Goal: Information Seeking & Learning: Learn about a topic

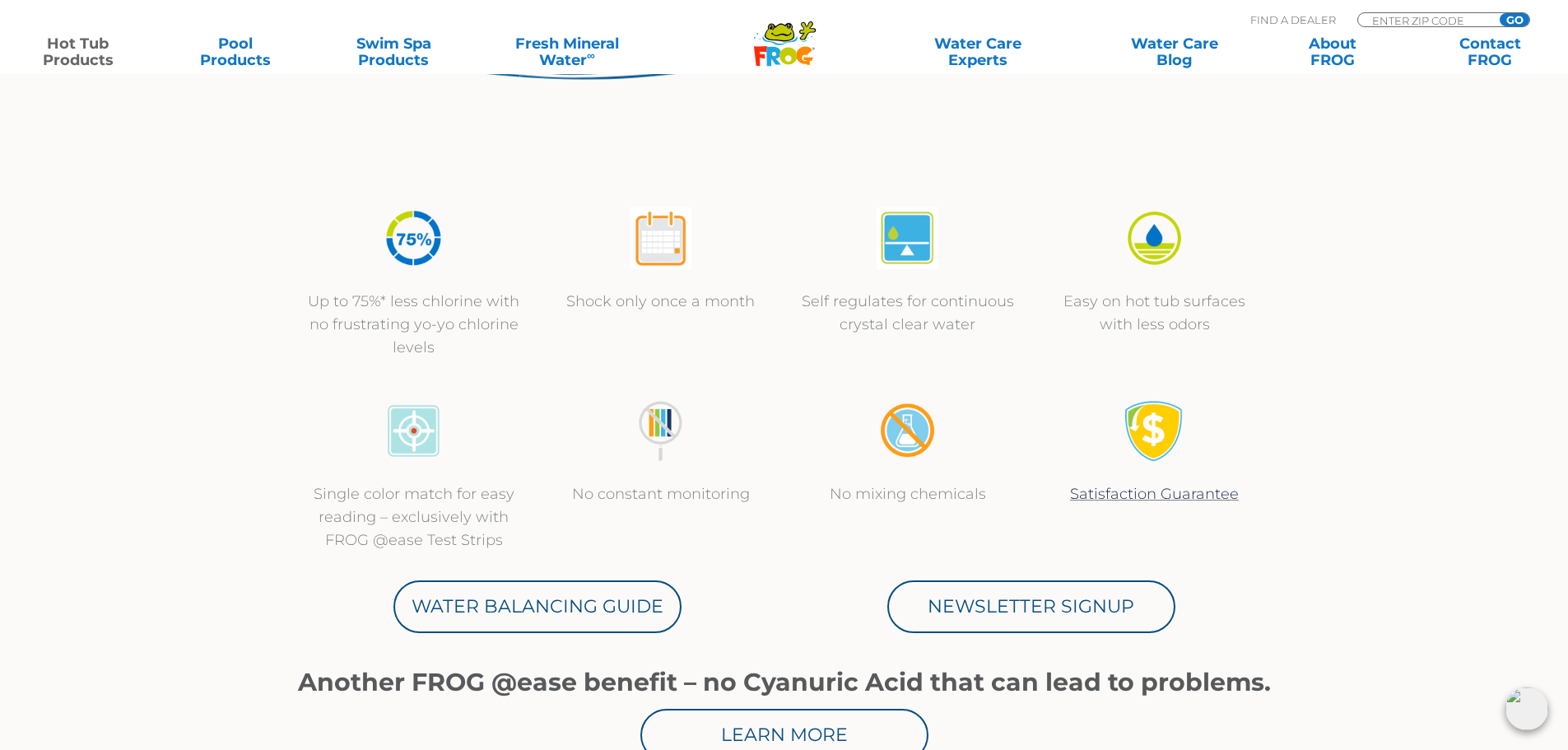
scroll to position [494, 0]
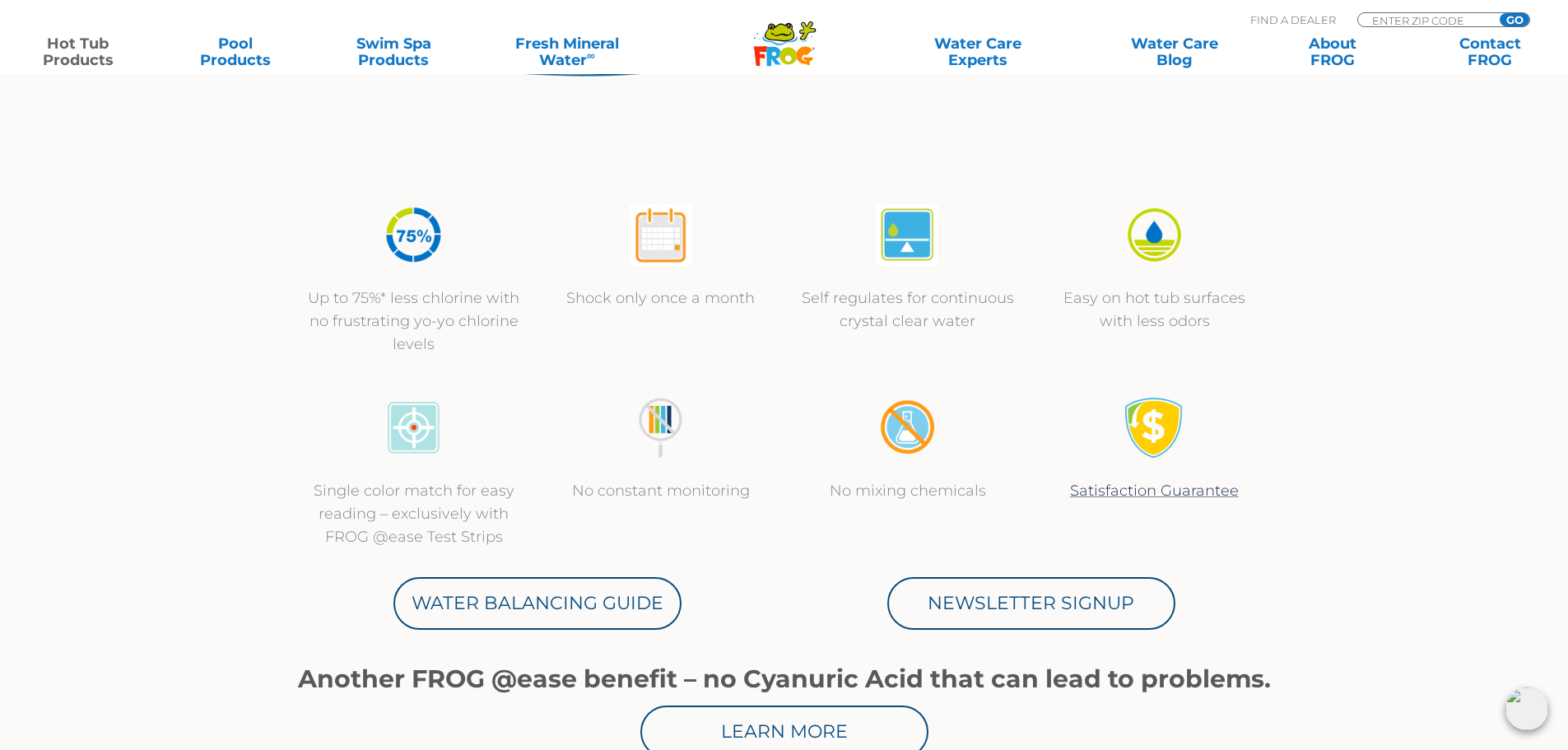
click at [422, 251] on img at bounding box center [413, 234] width 62 height 62
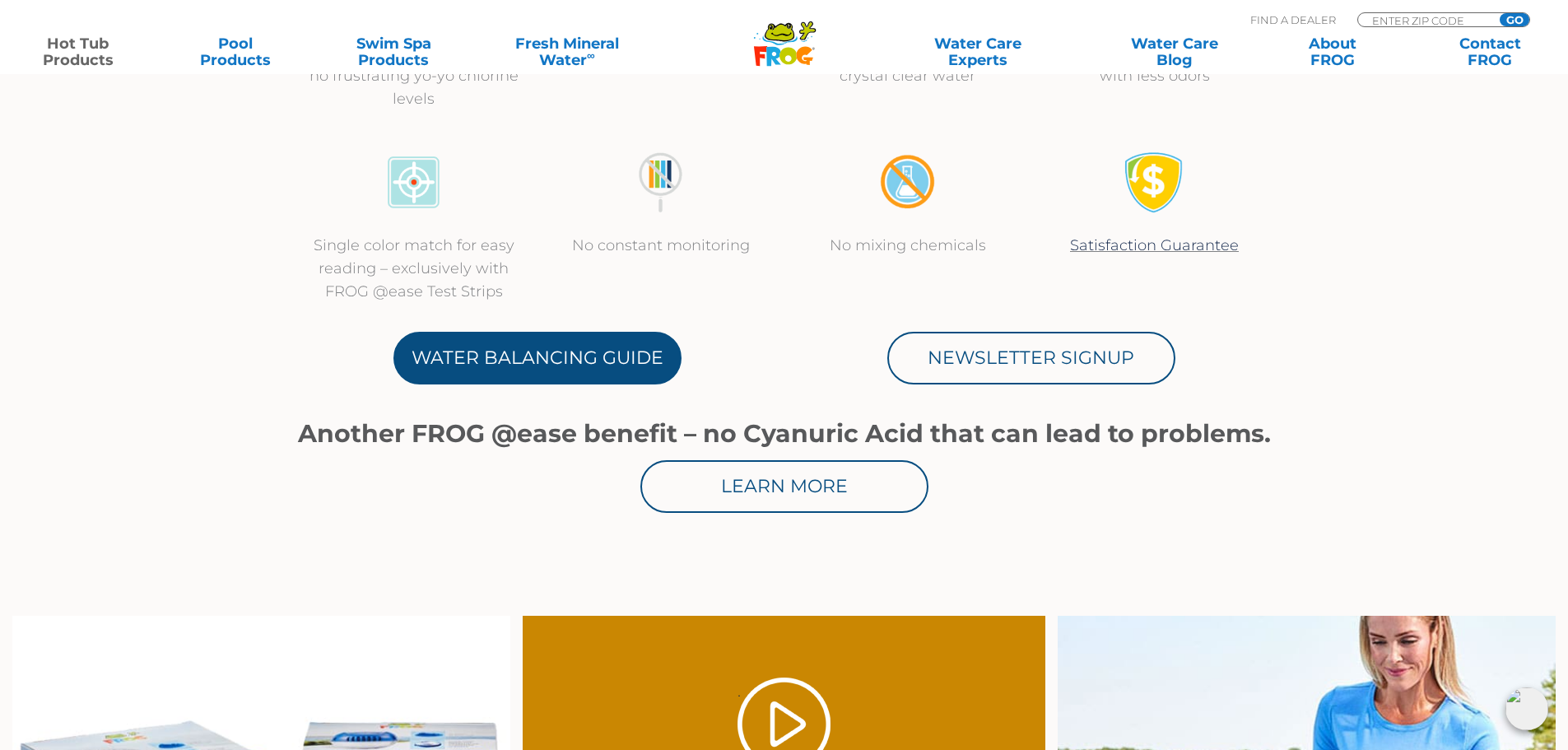
scroll to position [741, 0]
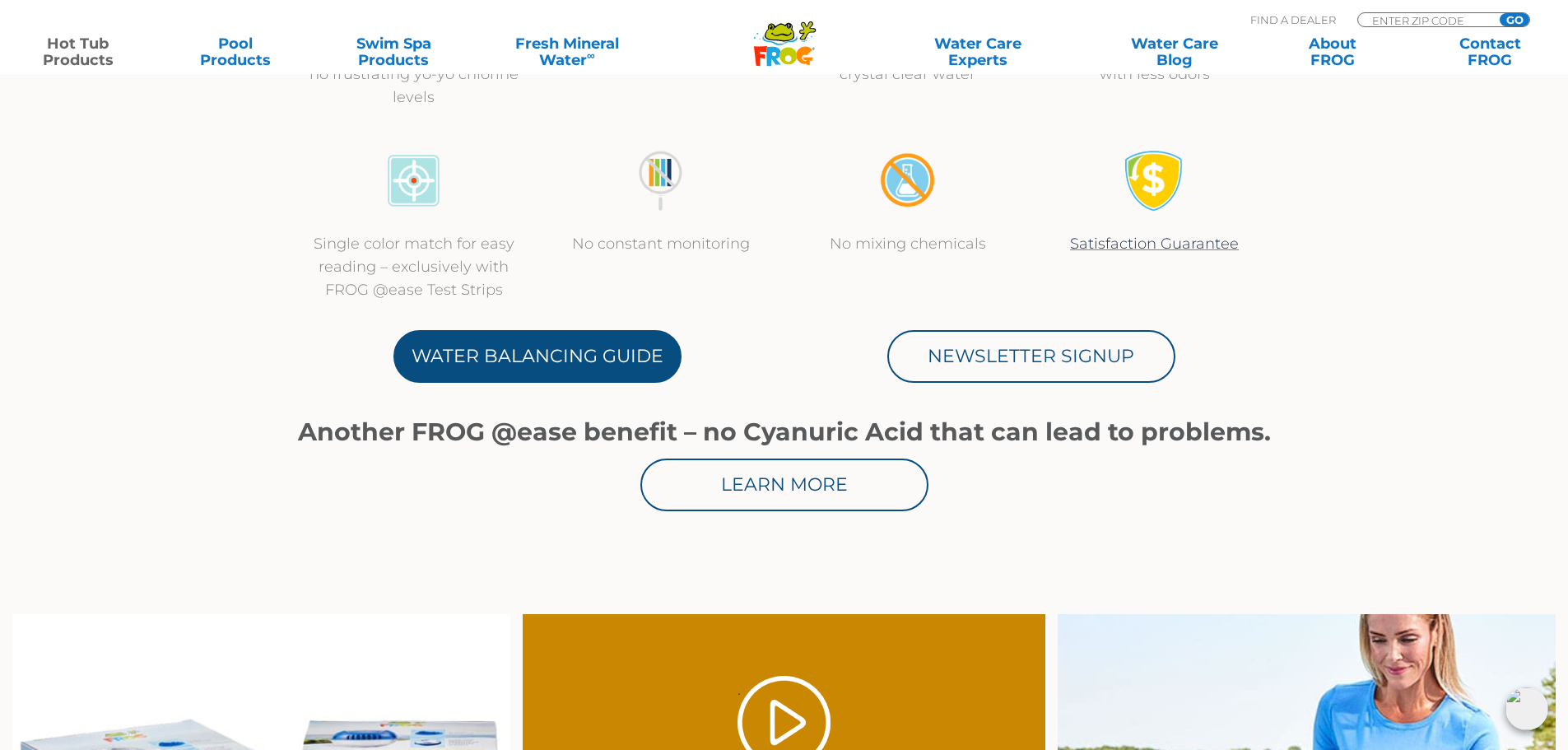
click at [552, 374] on link "Water Balancing Guide" at bounding box center [537, 356] width 288 height 53
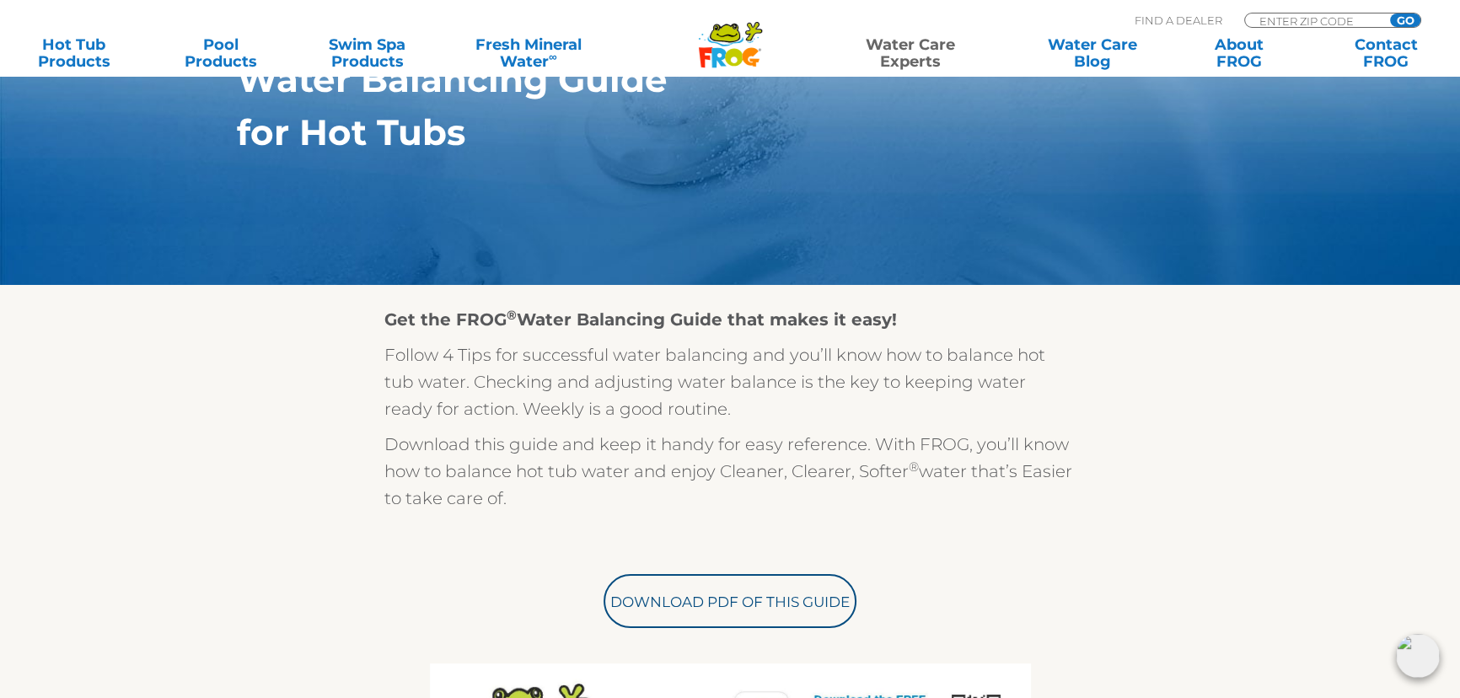
scroll to position [468, 0]
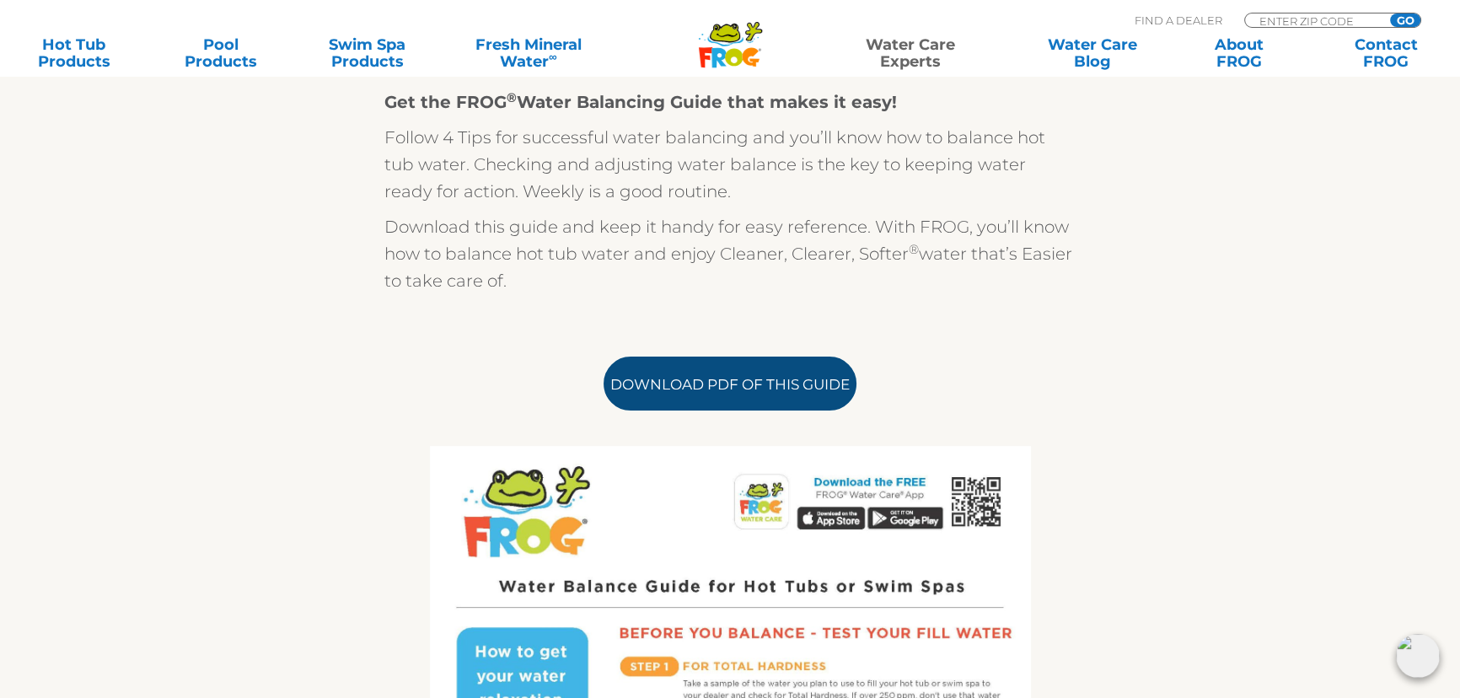
click at [723, 393] on link "Download PDF of this Guide" at bounding box center [729, 384] width 253 height 54
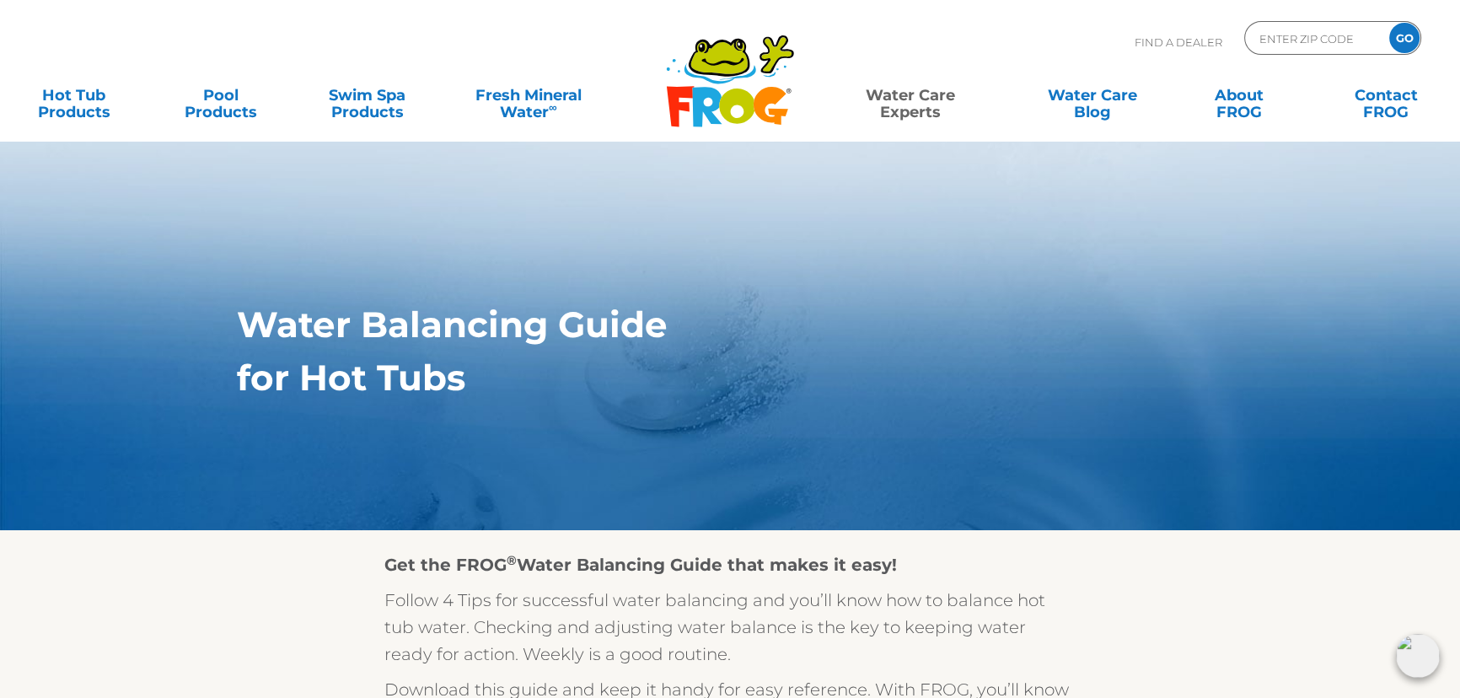
scroll to position [0, 0]
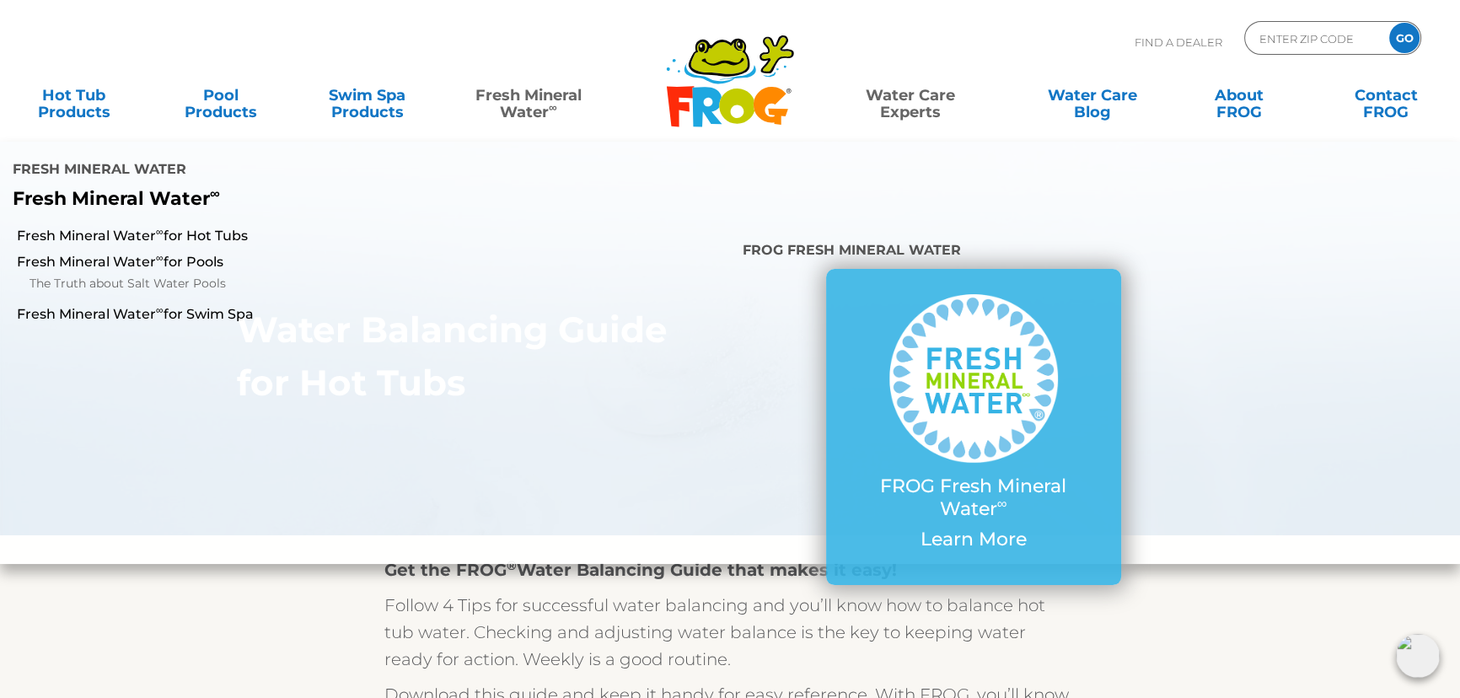
click at [518, 98] on link "Fresh Mineral Water ∞" at bounding box center [528, 95] width 142 height 34
click at [195, 227] on link "Fresh Mineral Water ∞ for Hot Tubs" at bounding box center [251, 236] width 469 height 19
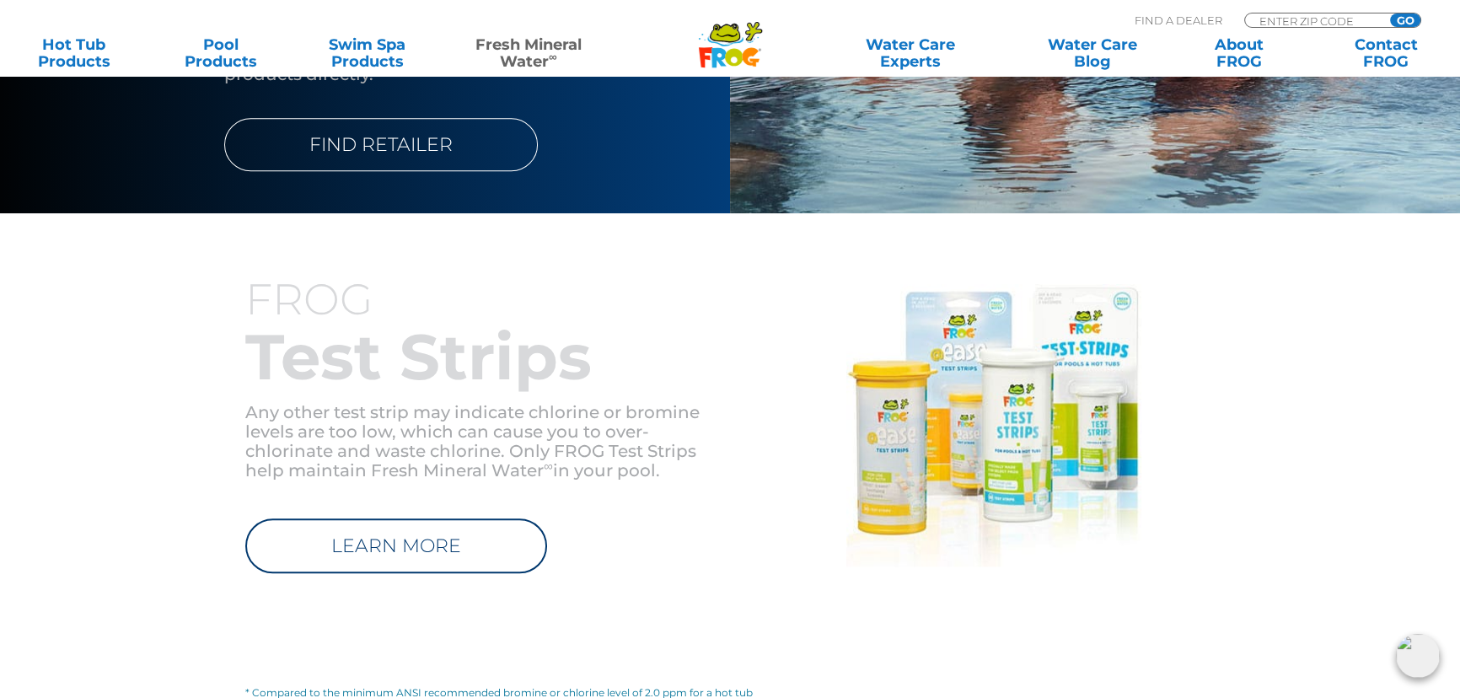
scroll to position [1915, 0]
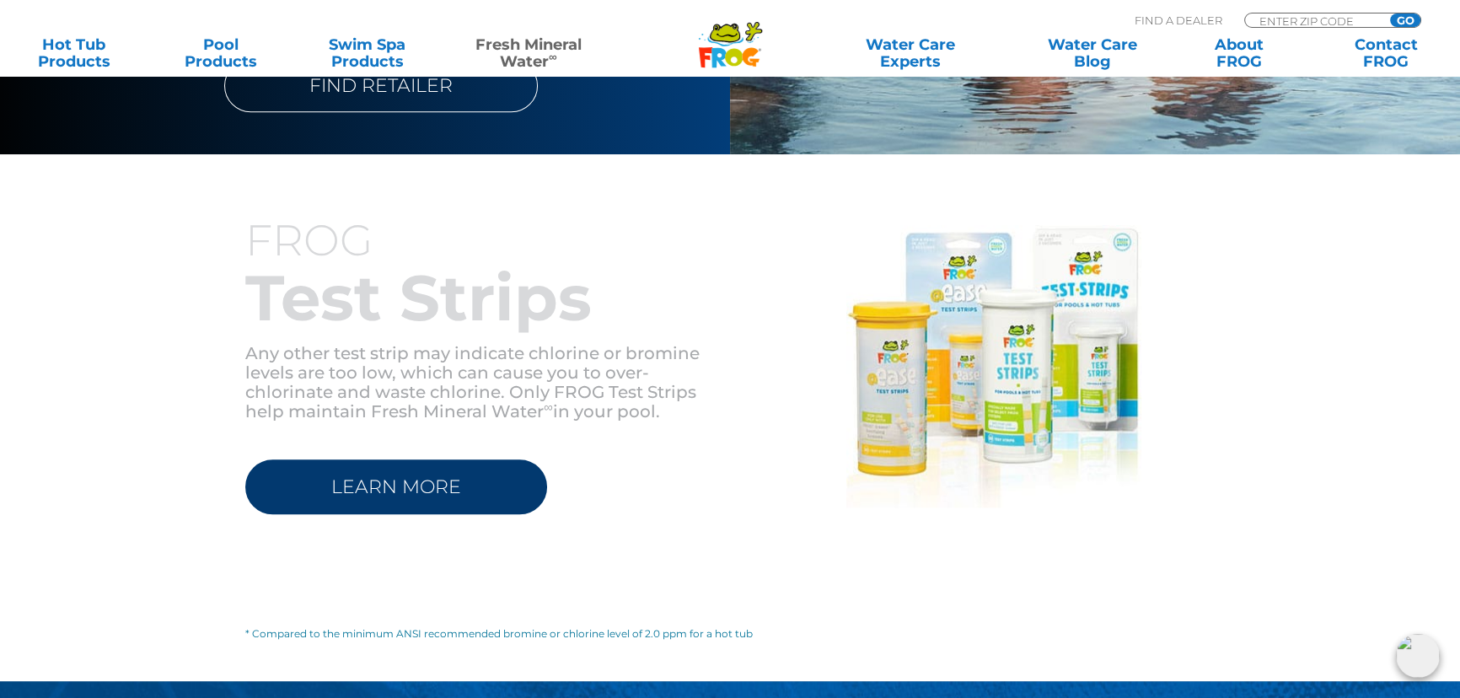
click at [459, 475] on link "LEARN MORE" at bounding box center [396, 486] width 302 height 55
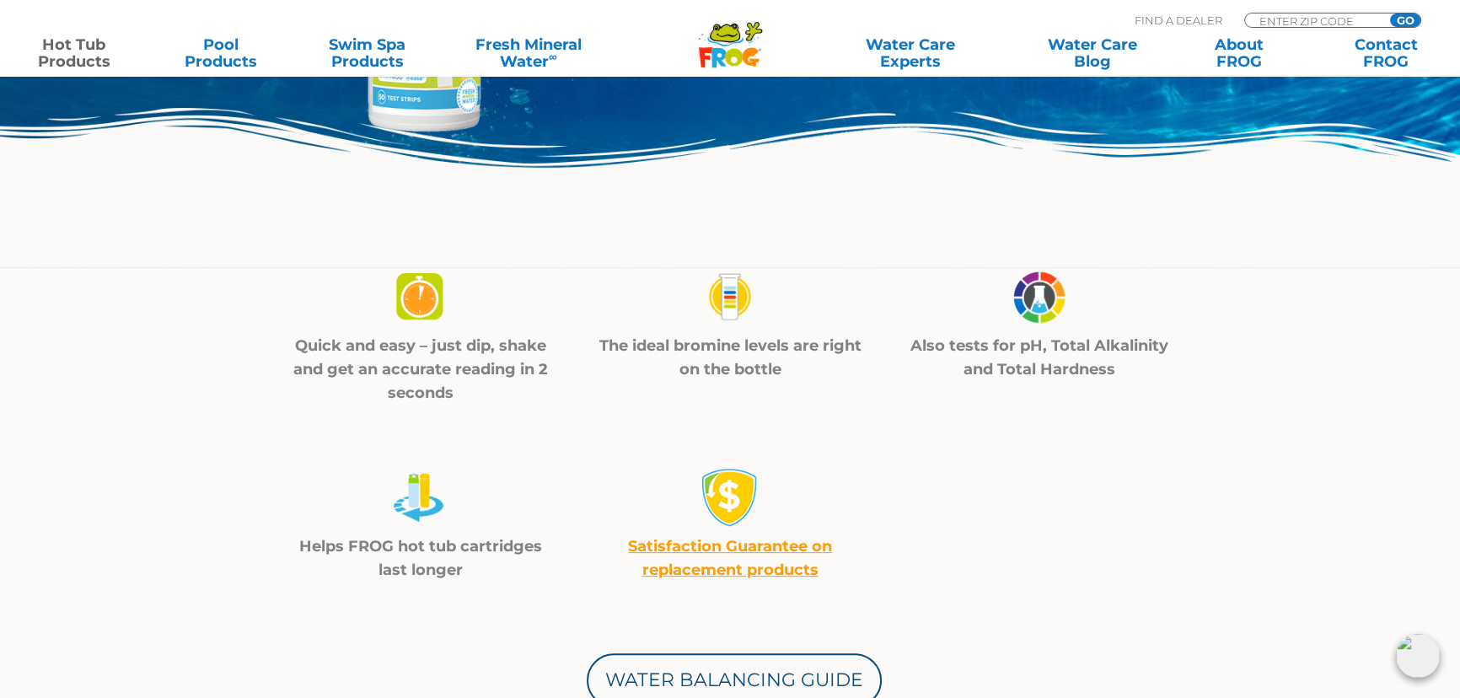
scroll to position [459, 0]
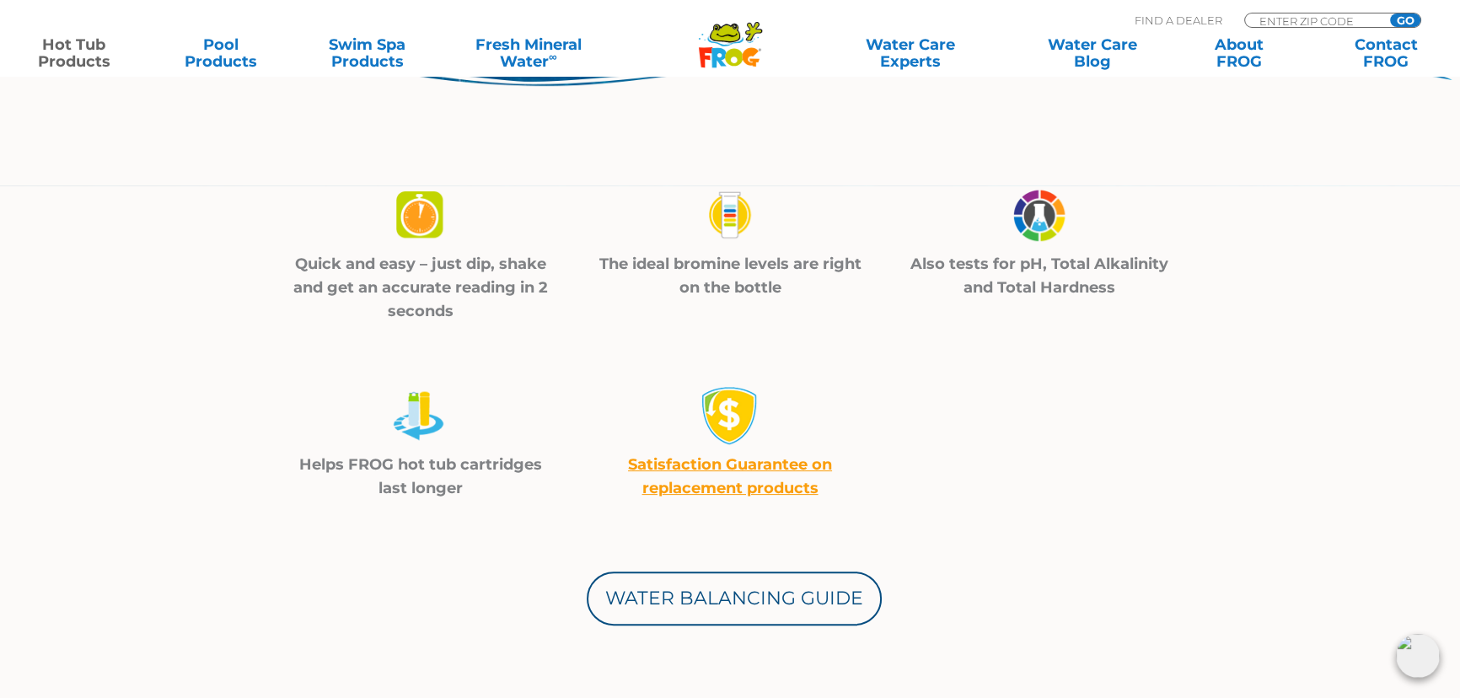
click at [737, 230] on img at bounding box center [729, 215] width 59 height 60
click at [377, 427] on div at bounding box center [420, 419] width 267 height 67
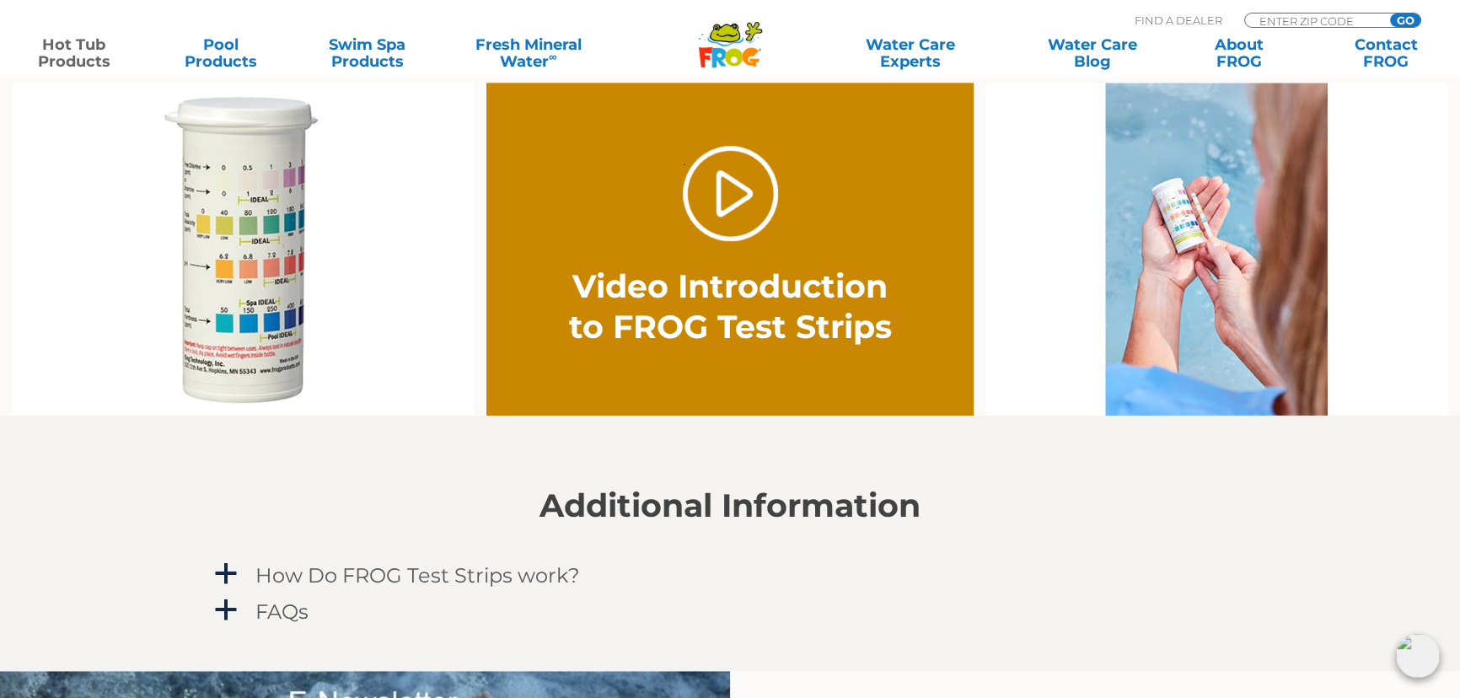
scroll to position [1072, 0]
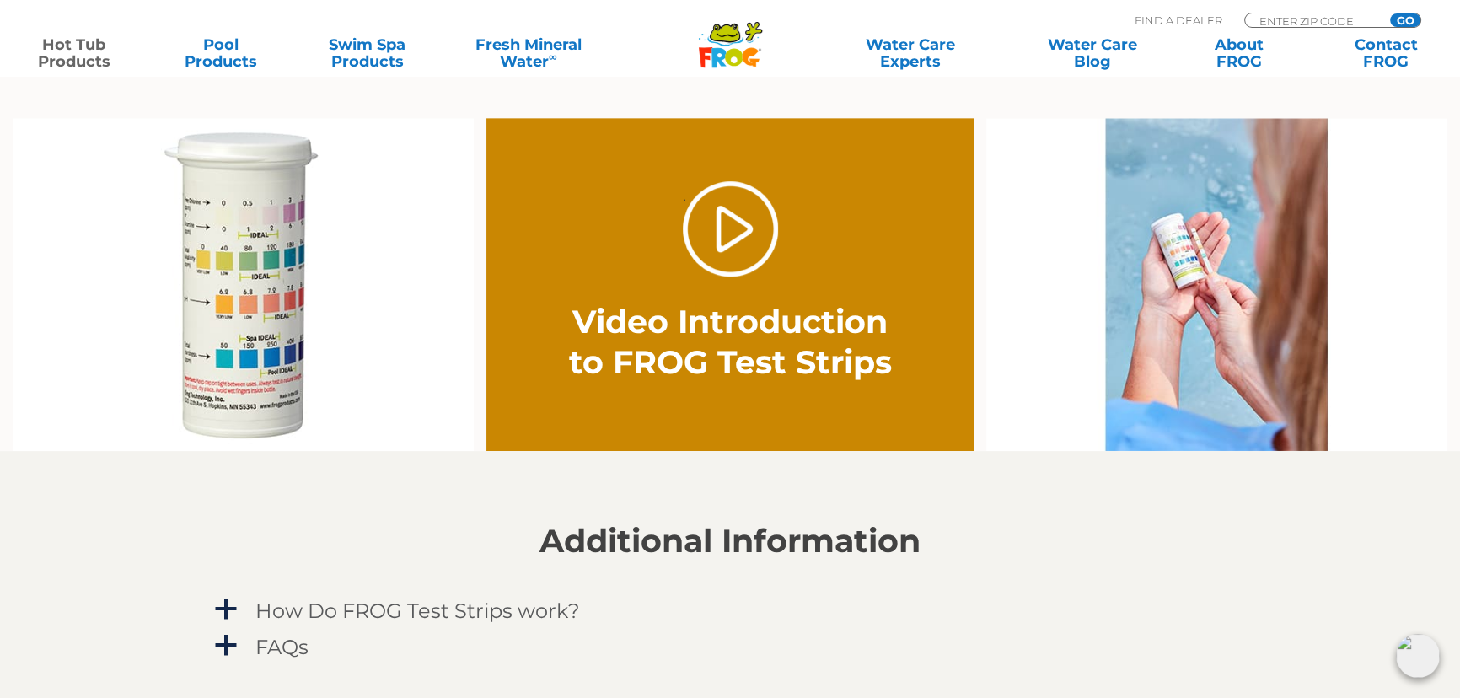
click at [251, 277] on img at bounding box center [243, 284] width 461 height 333
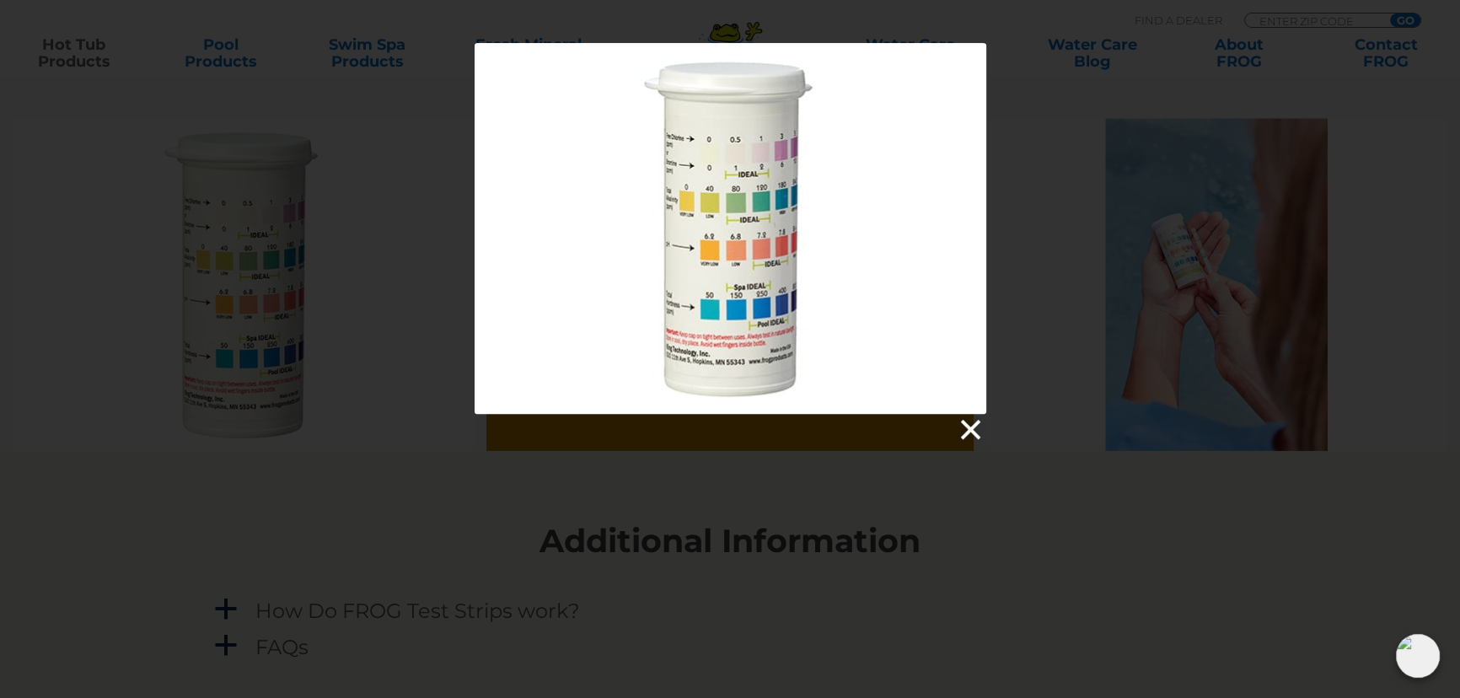
click at [964, 424] on link at bounding box center [969, 429] width 25 height 25
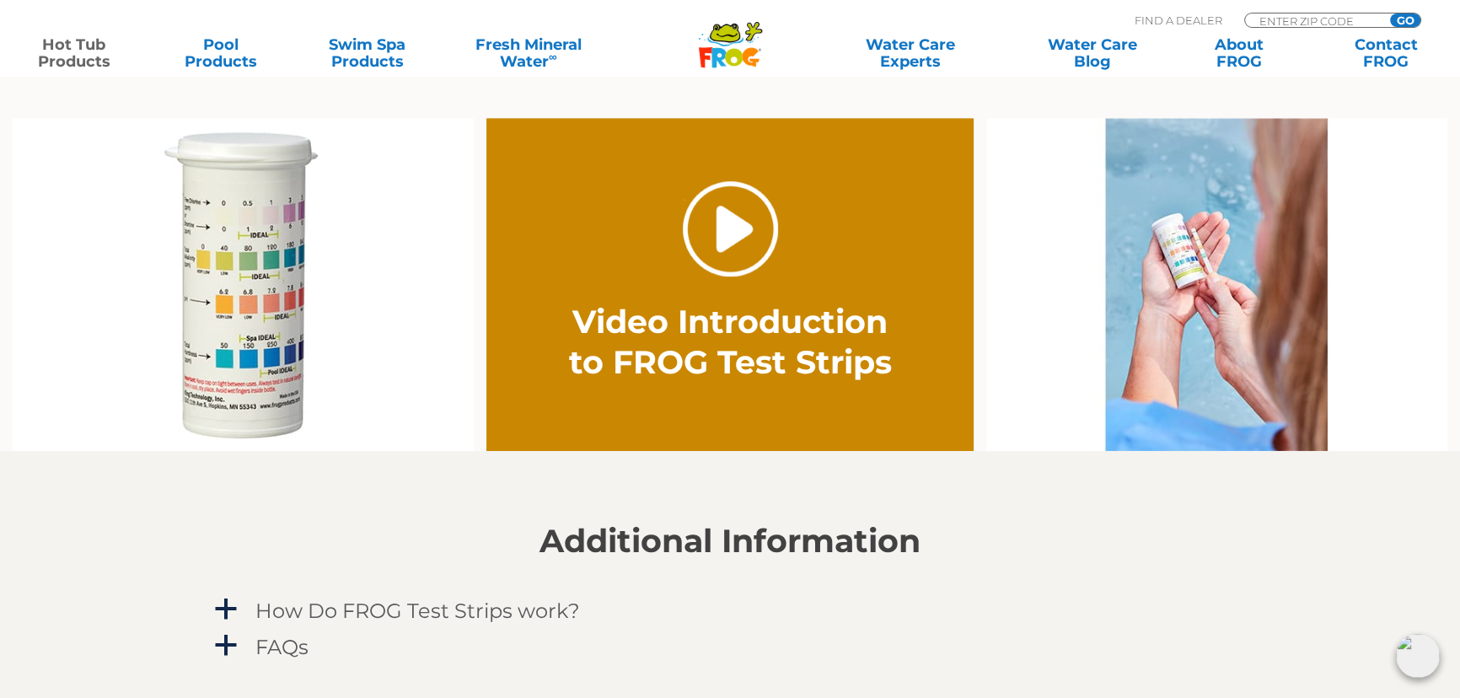
click at [737, 225] on link "." at bounding box center [730, 228] width 95 height 95
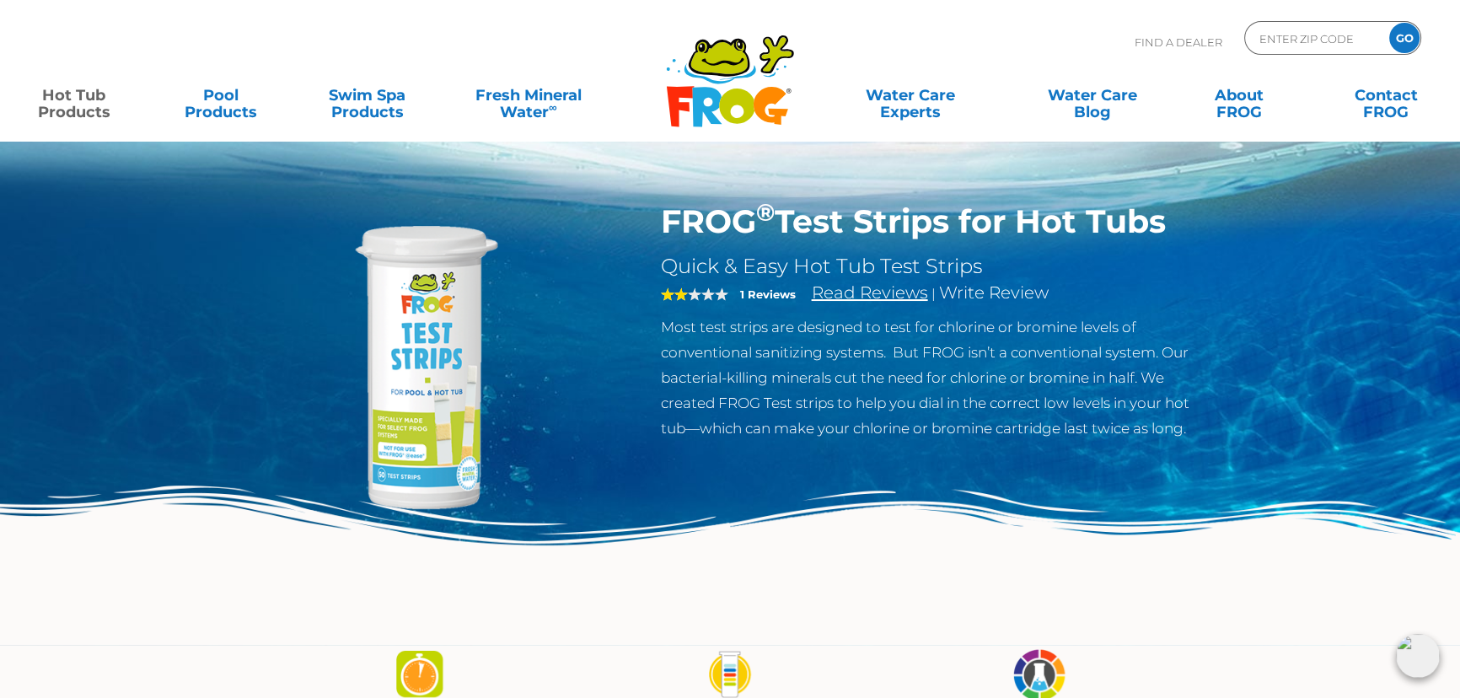
click at [920, 294] on link "Read Reviews" at bounding box center [870, 292] width 116 height 20
click at [80, 105] on link "Hot Tub Products" at bounding box center [74, 95] width 114 height 34
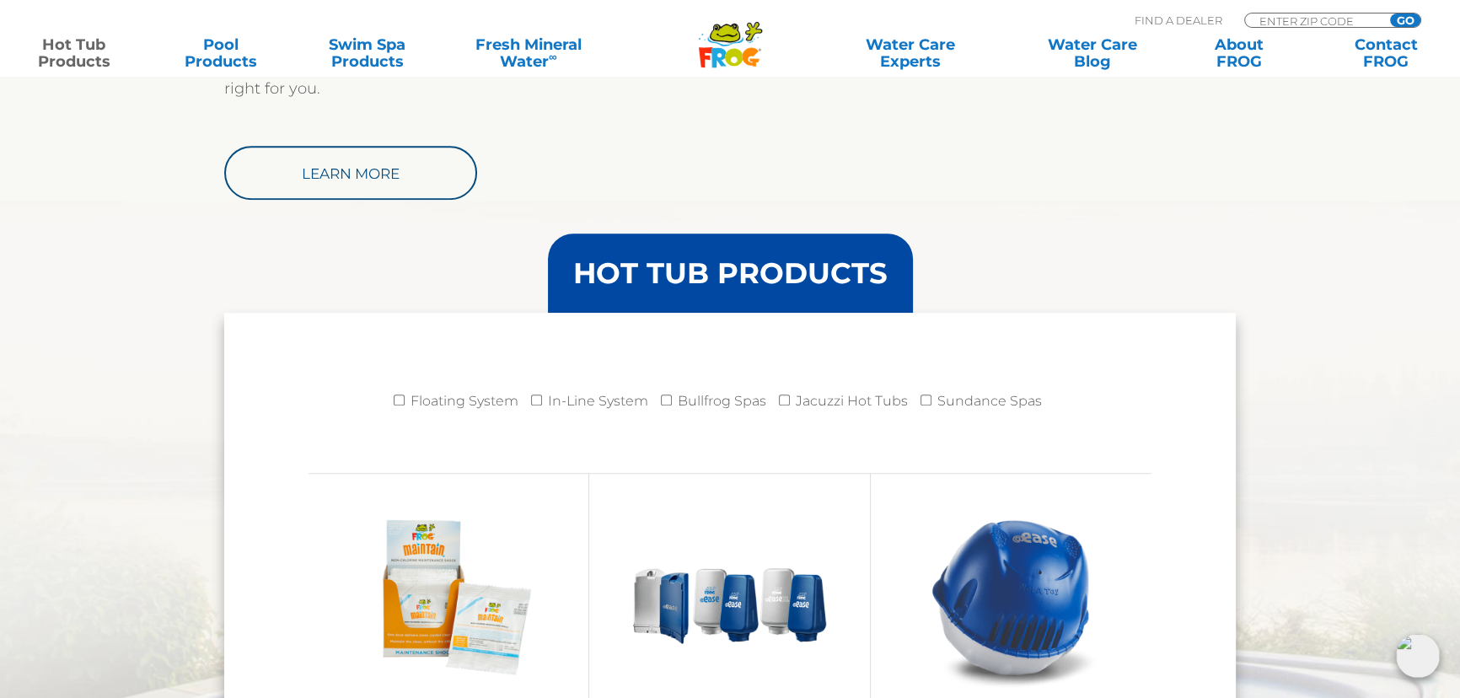
scroll to position [1838, 0]
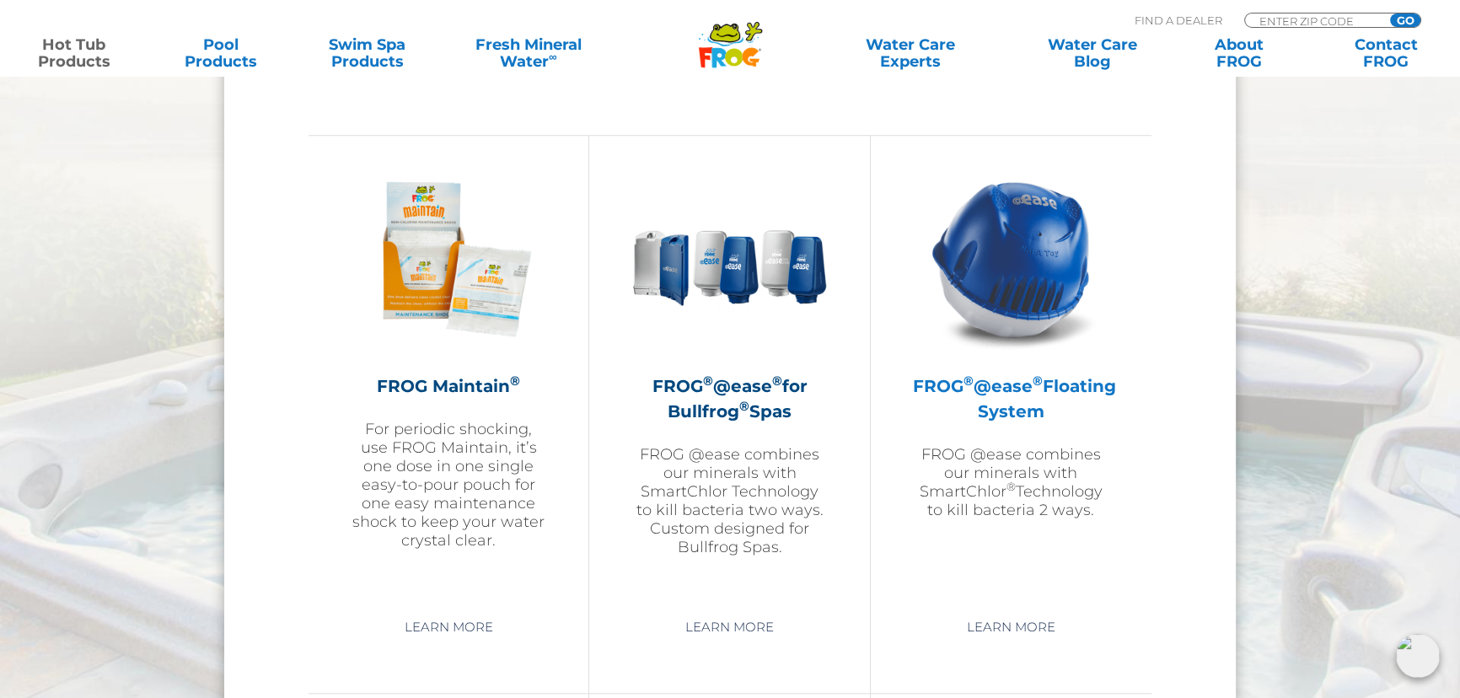
click at [1008, 416] on h2 "FROG ® @ease ® Floating System" at bounding box center [1011, 398] width 196 height 51
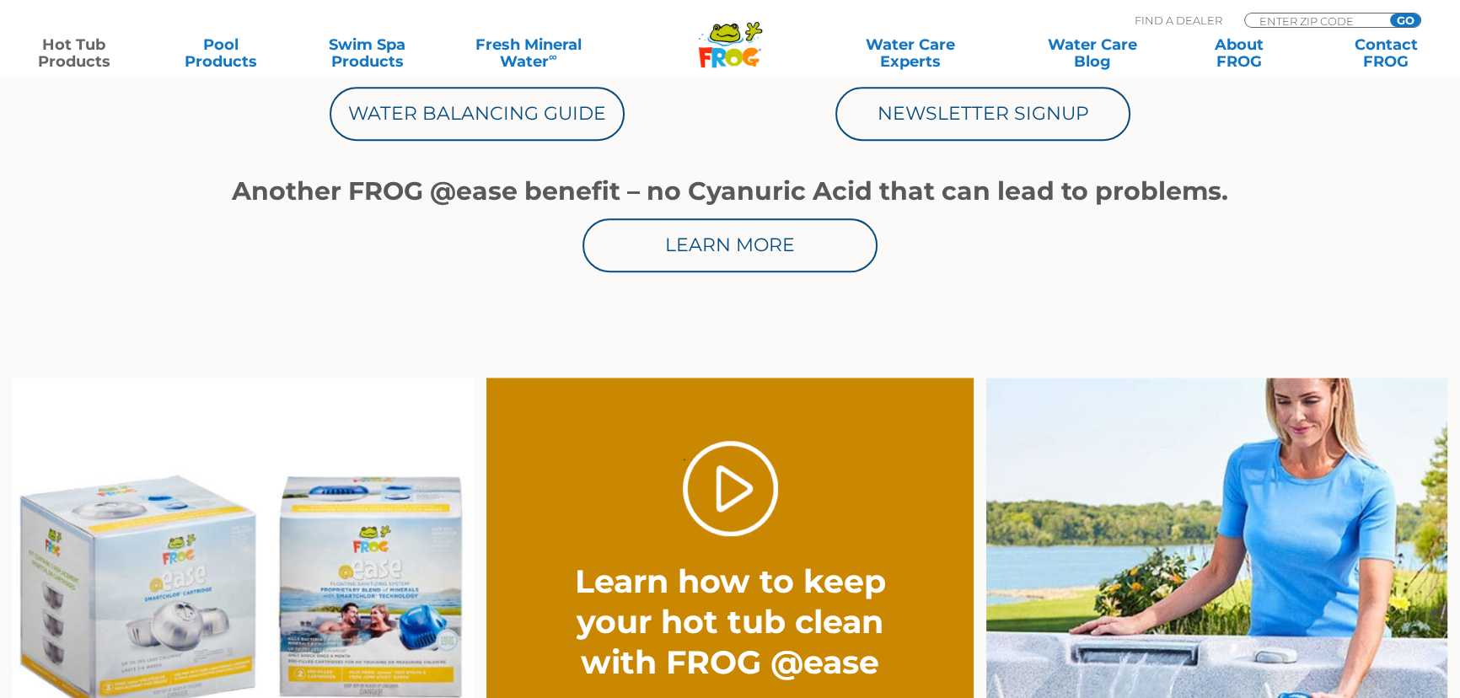
scroll to position [1225, 0]
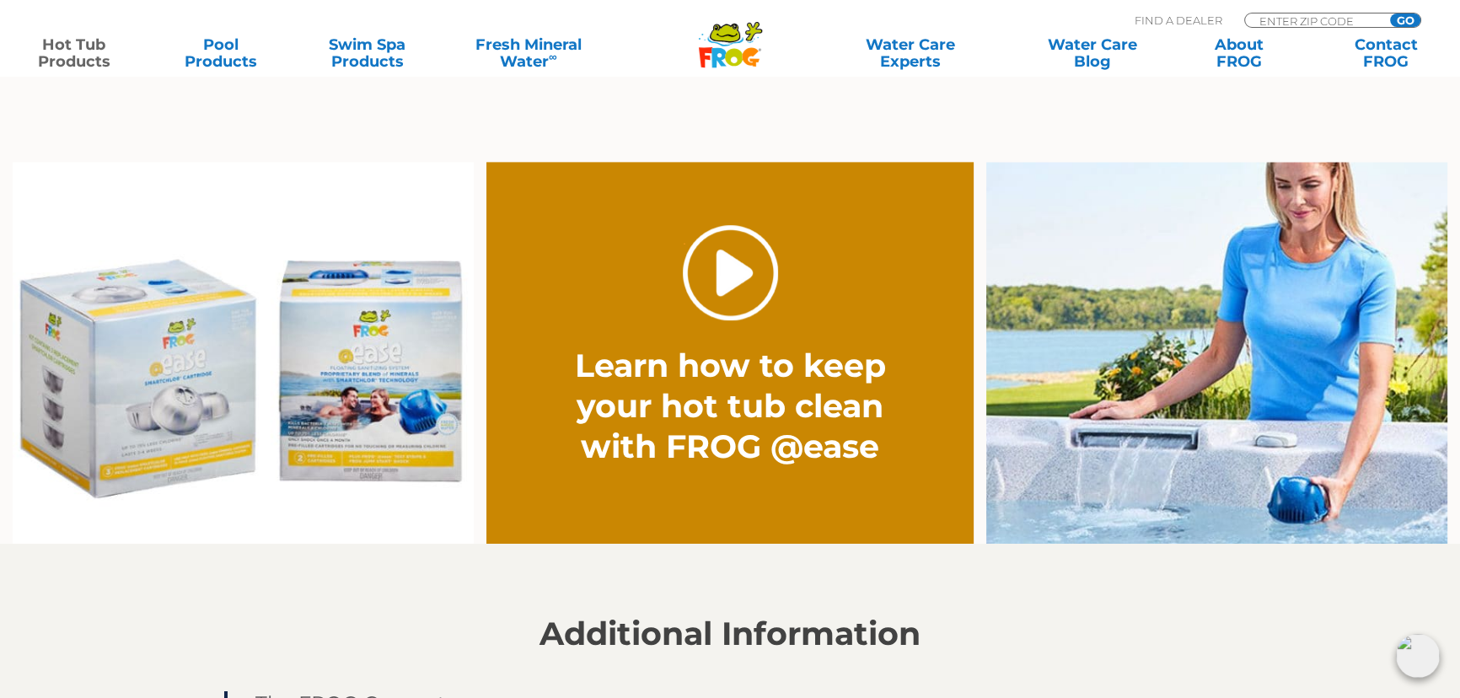
click at [745, 277] on link "." at bounding box center [730, 272] width 95 height 95
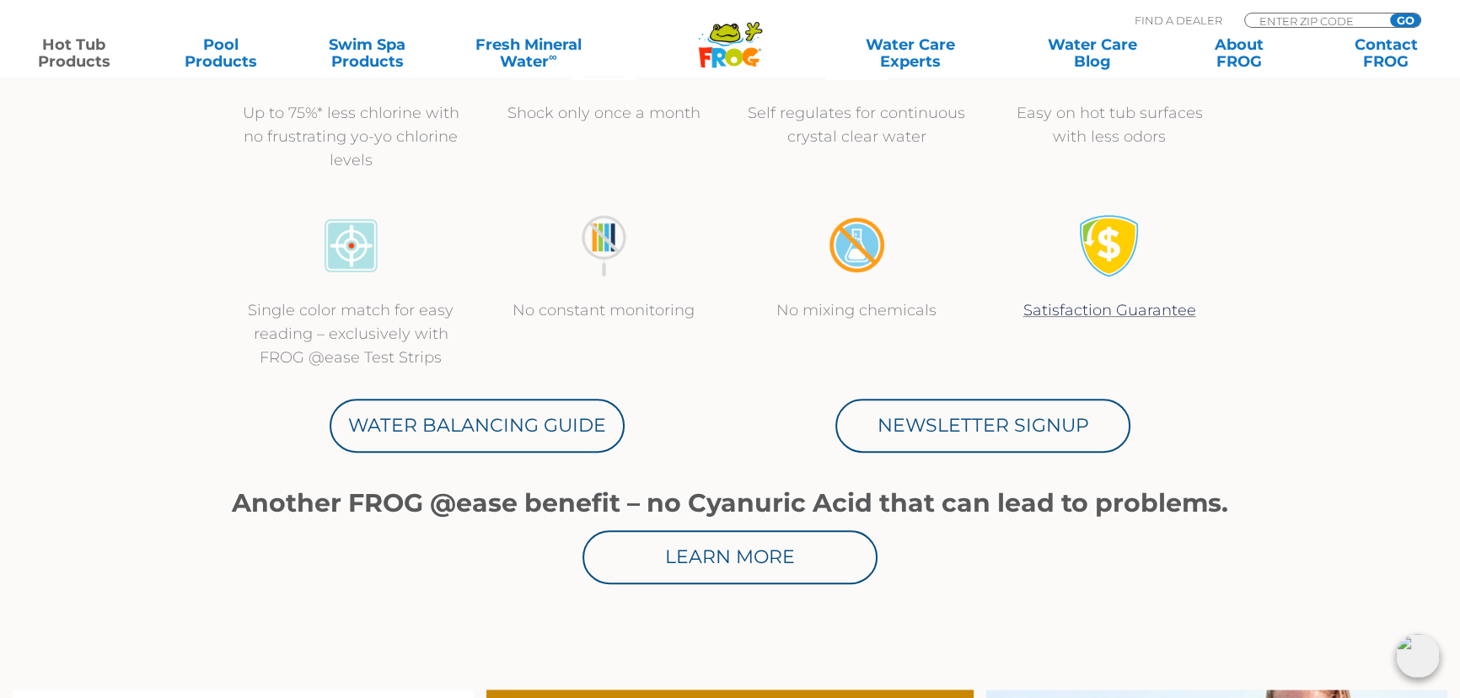
scroll to position [689, 0]
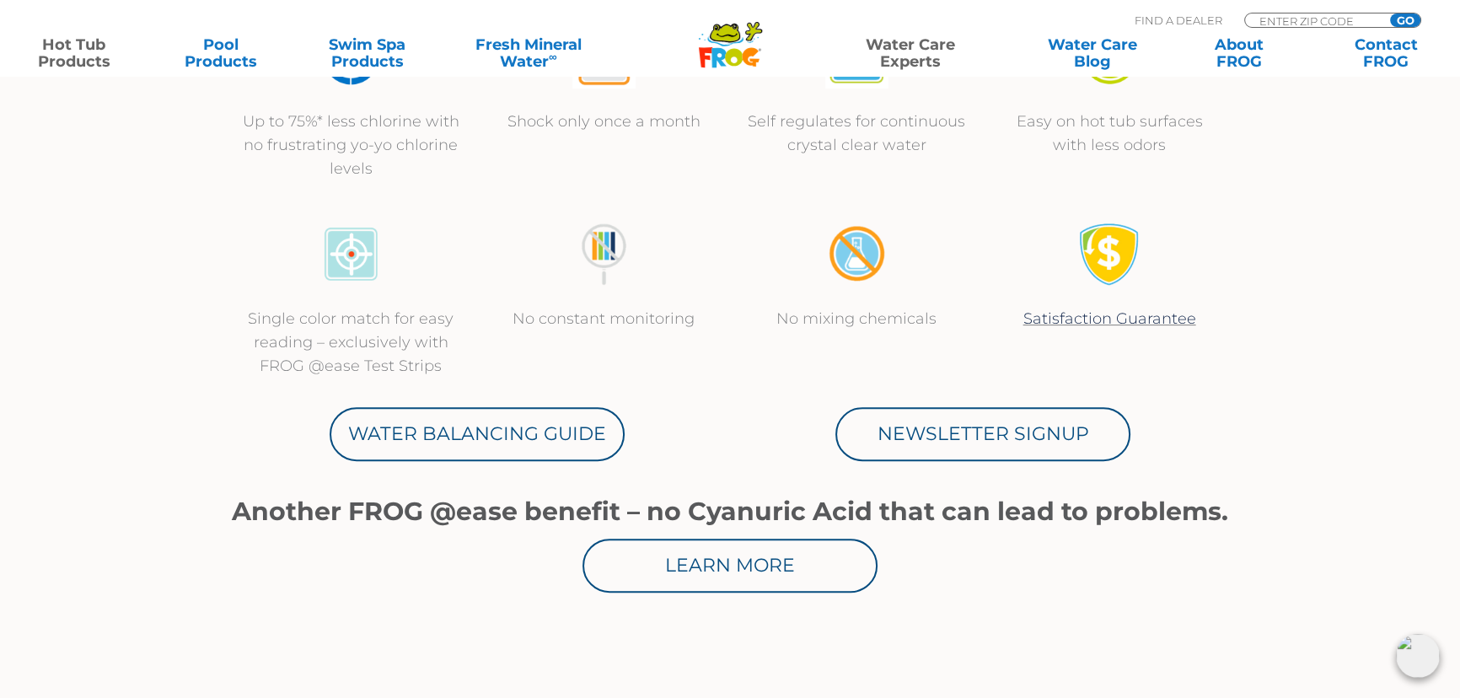
click at [913, 62] on link "Water Care Experts" at bounding box center [910, 53] width 185 height 34
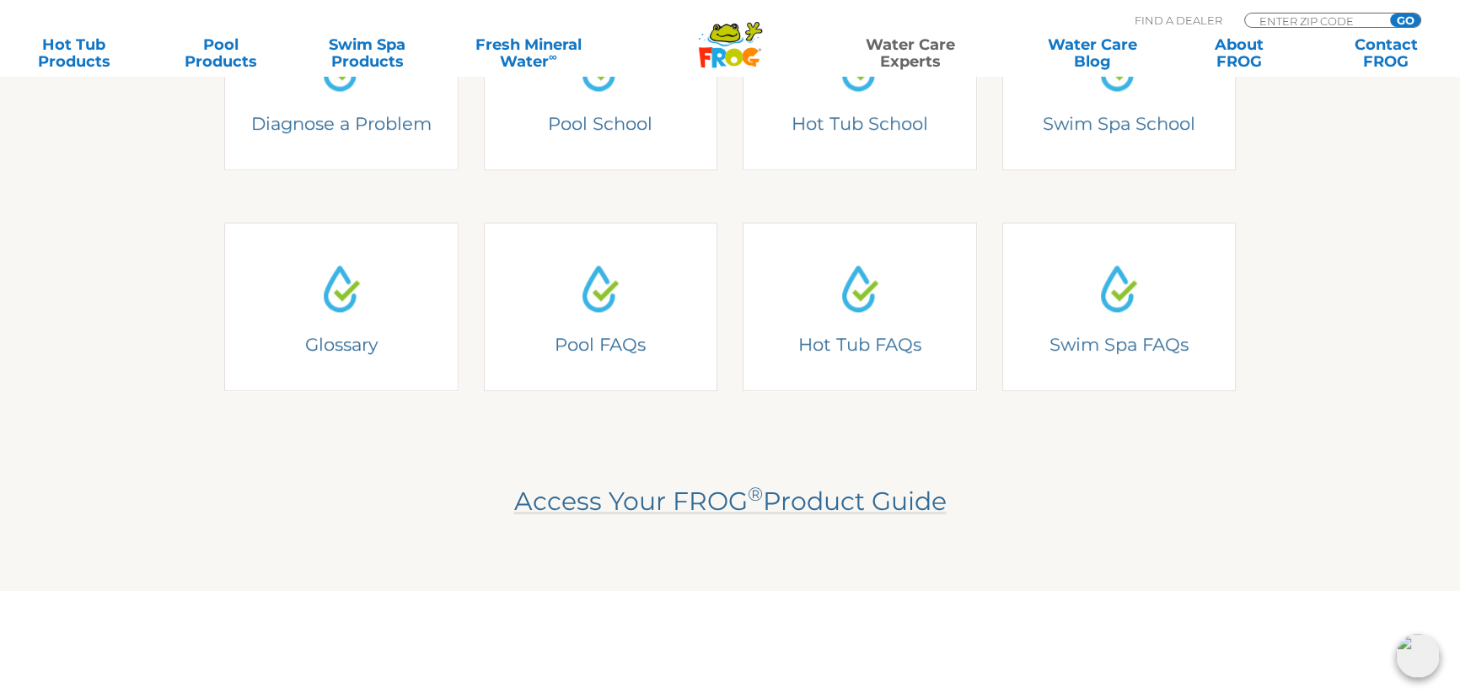
scroll to position [153, 0]
